Goal: Task Accomplishment & Management: Manage account settings

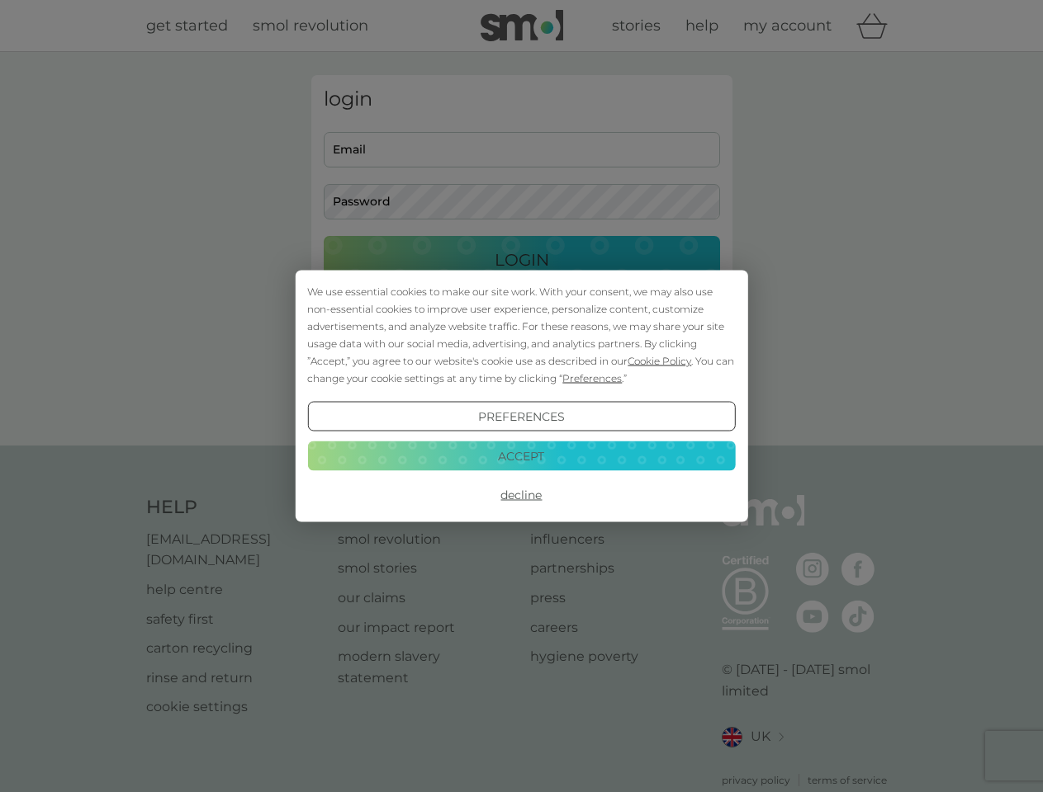
click at [660, 361] on span "Cookie Policy" at bounding box center [659, 361] width 64 height 12
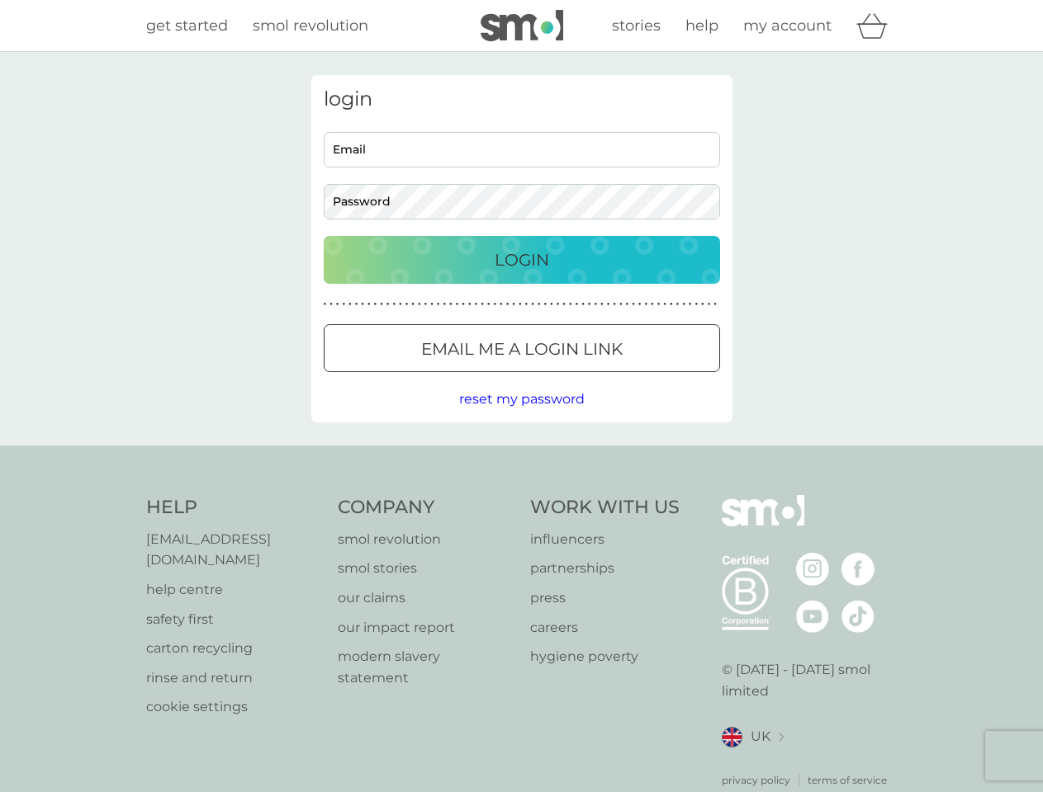
click at [590, 378] on div "login Email Password Login ● ● ● ● ● ● ● ● ● ● ● ● ● ● ● ● ● ● ● ● ● ● ● ● ● ● …" at bounding box center [521, 249] width 421 height 348
click at [521, 417] on div "login Email Password Login ● ● ● ● ● ● ● ● ● ● ● ● ● ● ● ● ● ● ● ● ● ● ● ● ● ● …" at bounding box center [521, 249] width 421 height 348
click at [521, 495] on div "Help [EMAIL_ADDRESS][DOMAIN_NAME] help centre safety first carton recycling rin…" at bounding box center [521, 641] width 751 height 293
click at [521, 456] on div "Help [EMAIL_ADDRESS][DOMAIN_NAME] help centre safety first carton recycling rin…" at bounding box center [521, 642] width 1043 height 392
